Goal: Task Accomplishment & Management: Use online tool/utility

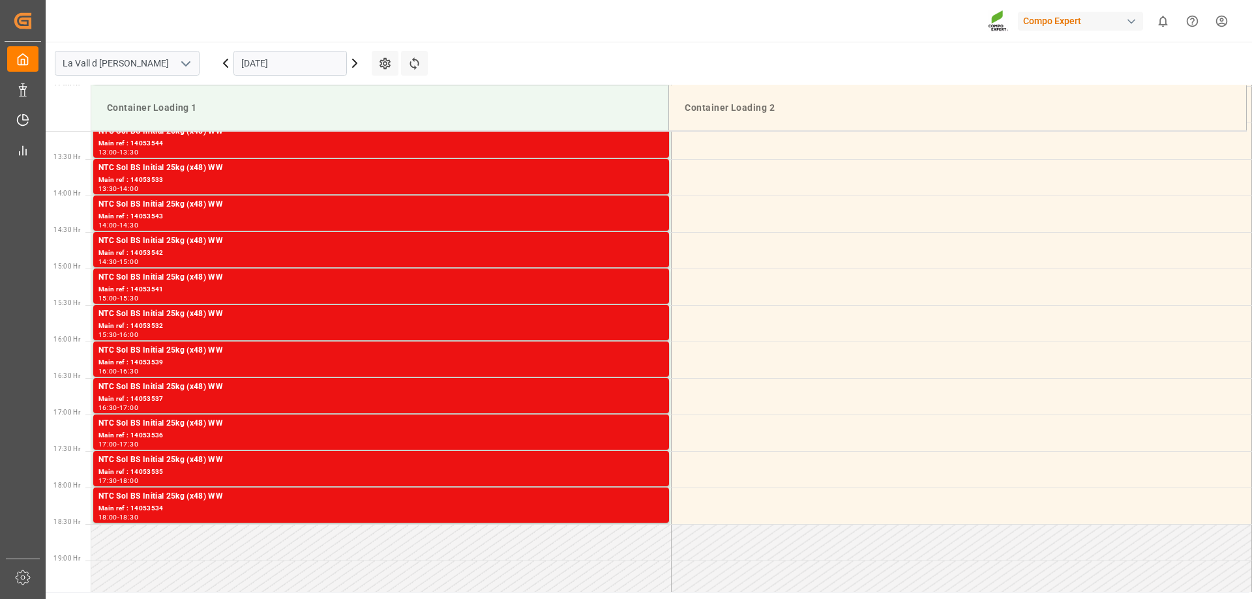
scroll to position [975, 0]
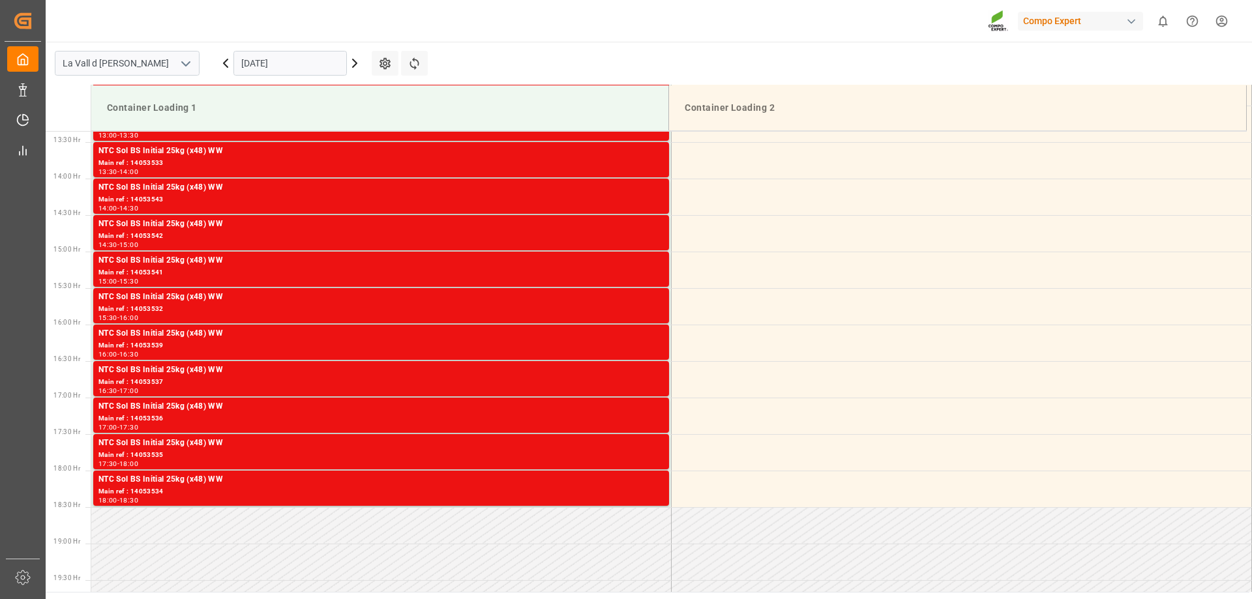
click at [358, 67] on icon at bounding box center [355, 63] width 16 height 16
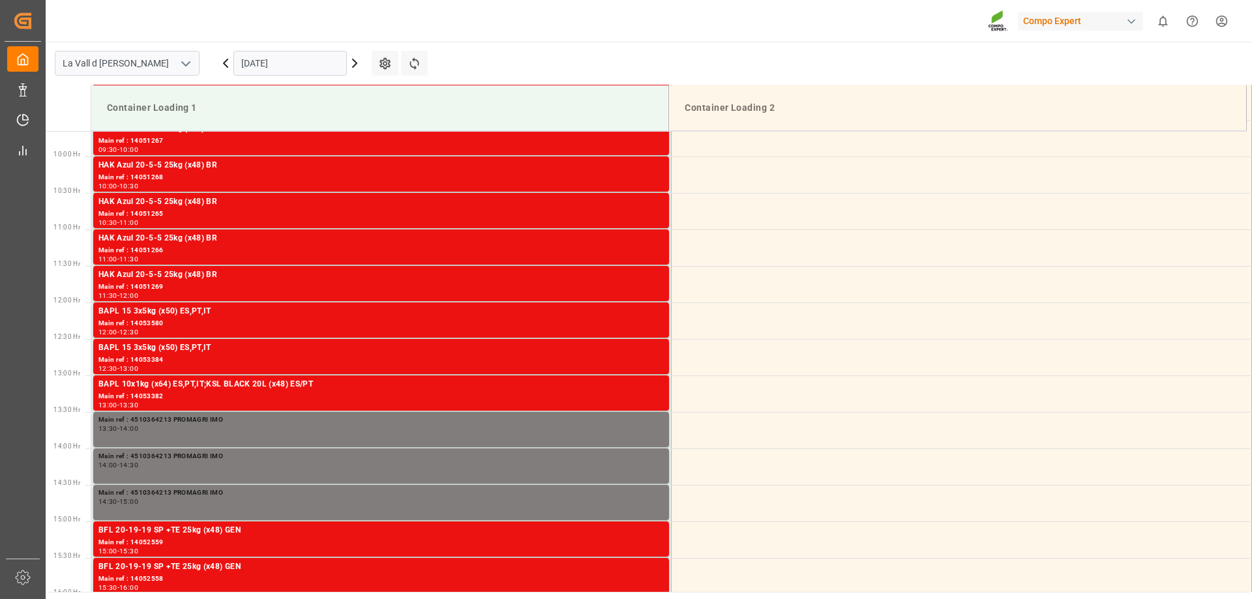
scroll to position [518, 0]
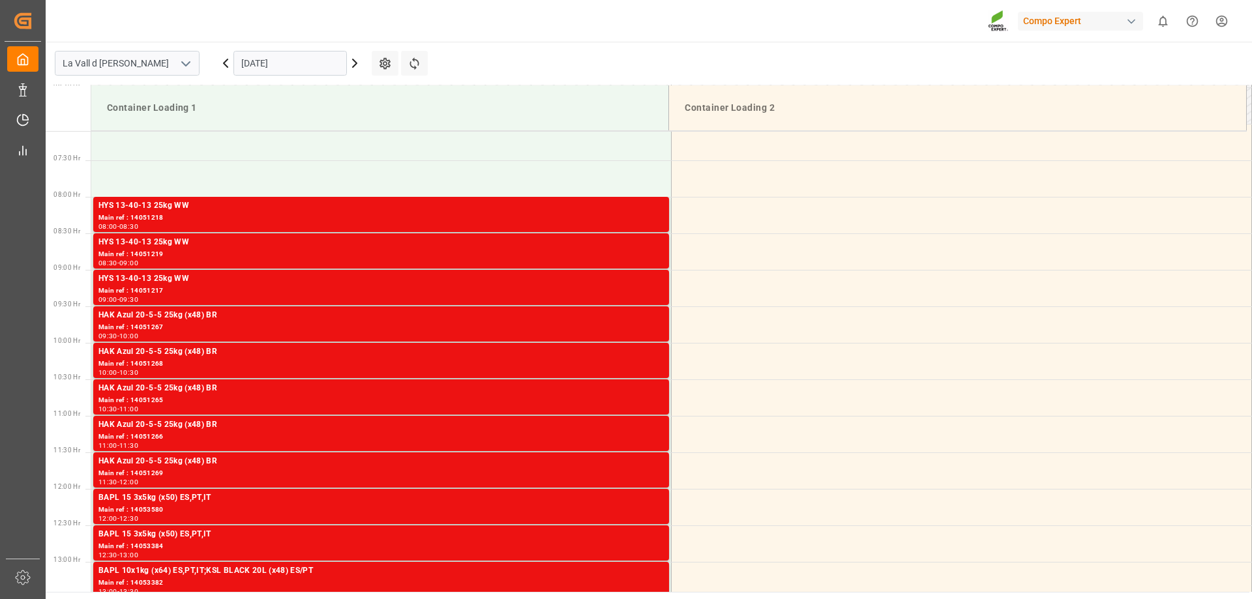
click at [353, 65] on icon at bounding box center [355, 63] width 16 height 16
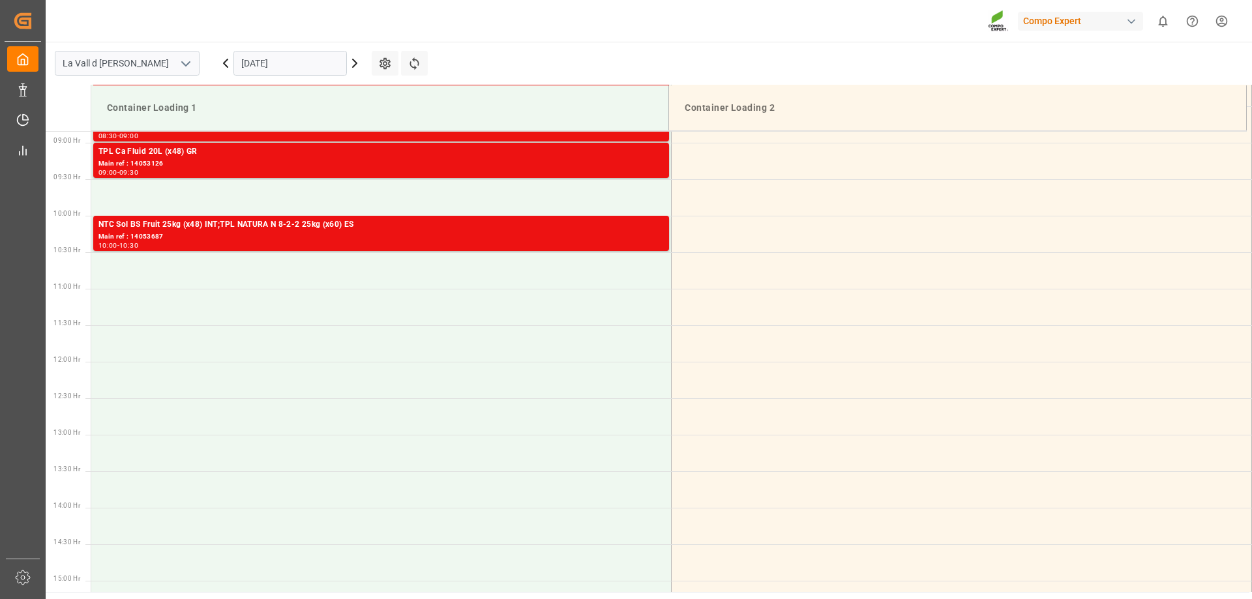
scroll to position [649, 0]
